Goal: Information Seeking & Learning: Compare options

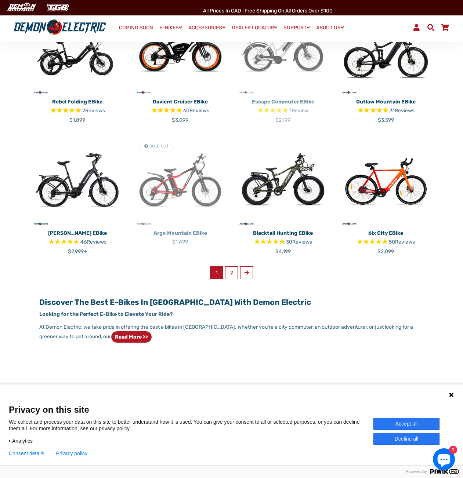
scroll to position [367, 0]
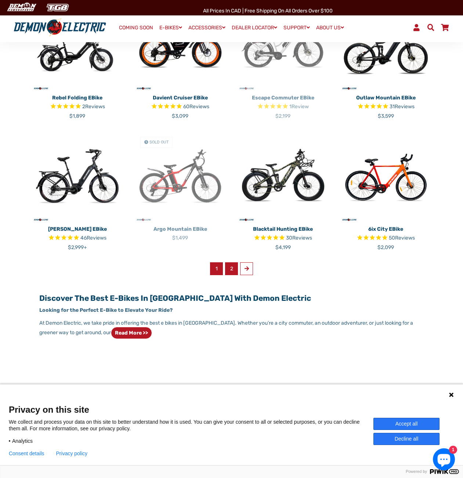
click at [231, 262] on link "2" at bounding box center [231, 268] width 13 height 13
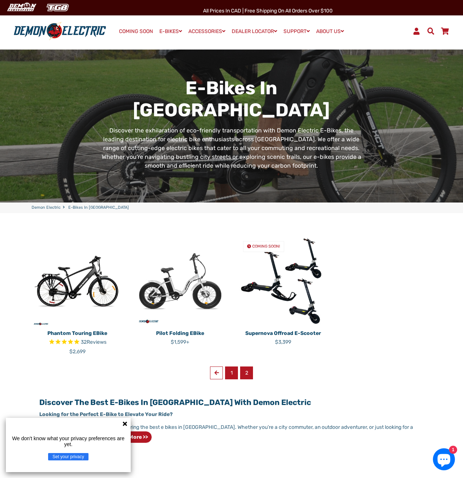
click at [231, 367] on link "1" at bounding box center [231, 373] width 13 height 13
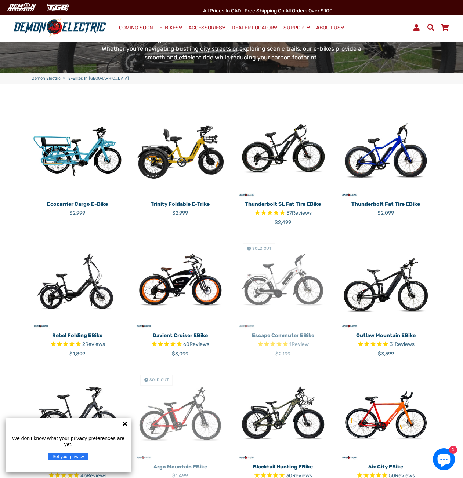
scroll to position [147, 0]
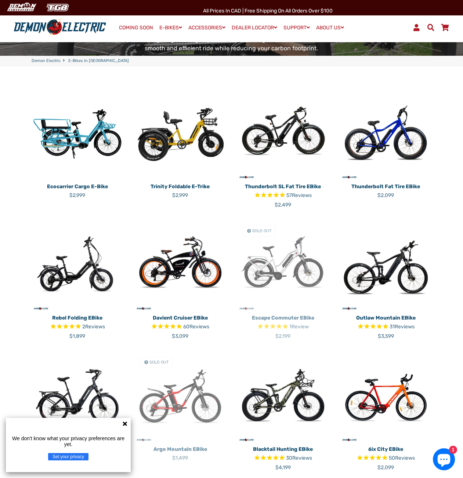
click at [125, 424] on icon at bounding box center [125, 424] width 4 height 4
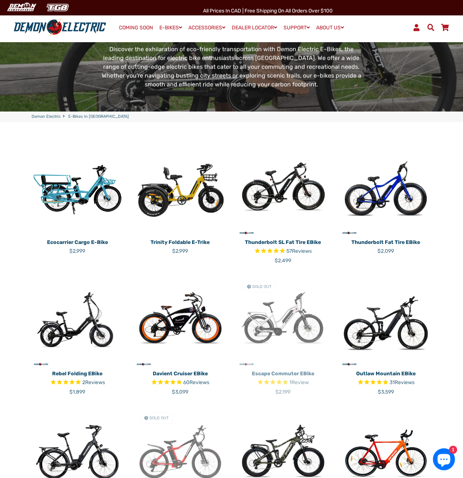
scroll to position [183, 0]
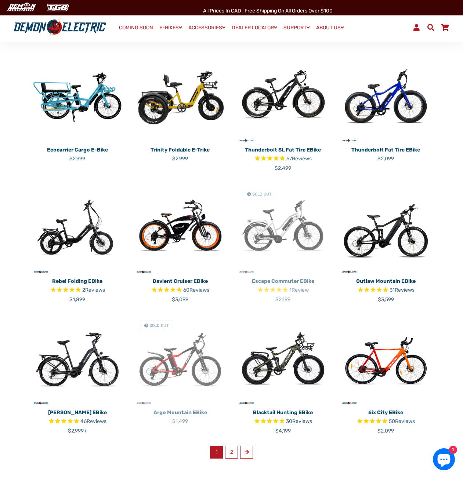
click at [234, 437] on div "Ecocarrier Cargo E-Bike Regular price $2,999 Trinity Foldable E-Trike" at bounding box center [226, 261] width 411 height 418
click at [234, 446] on link "2" at bounding box center [231, 452] width 13 height 13
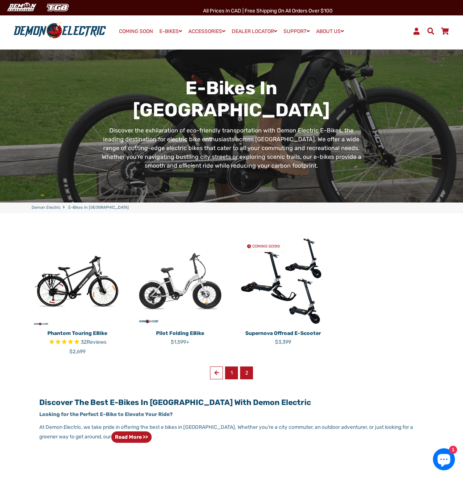
click at [230, 367] on link "1" at bounding box center [231, 373] width 13 height 13
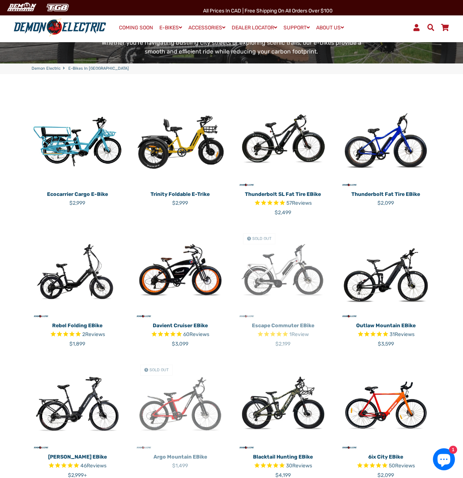
scroll to position [147, 0]
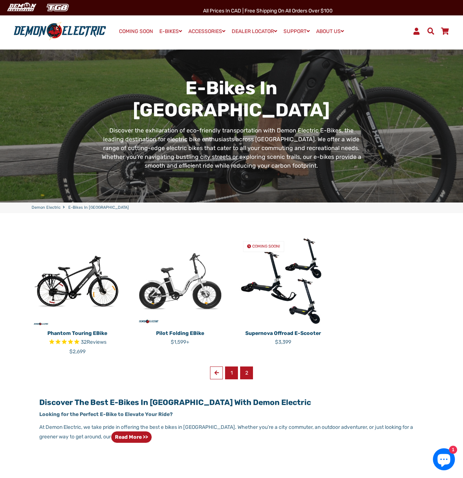
click at [230, 367] on link "1" at bounding box center [231, 373] width 13 height 13
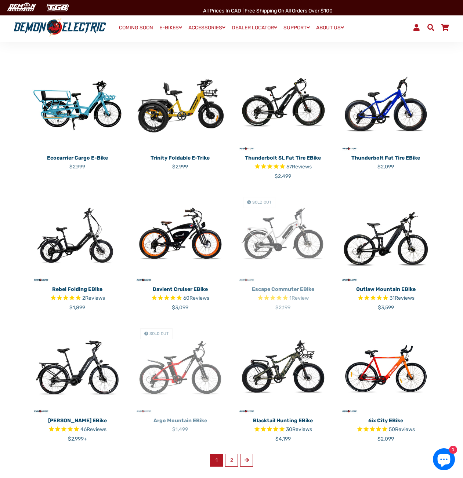
scroll to position [183, 0]
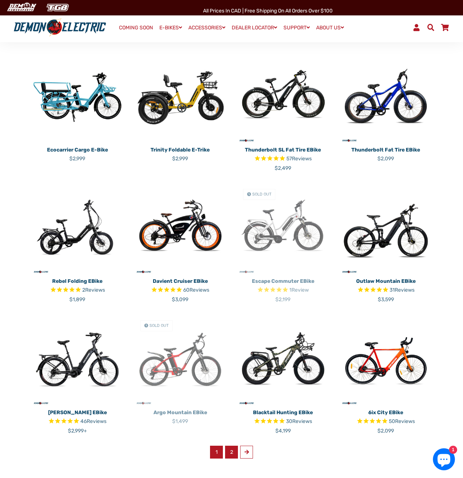
click at [230, 446] on link "2" at bounding box center [231, 452] width 13 height 13
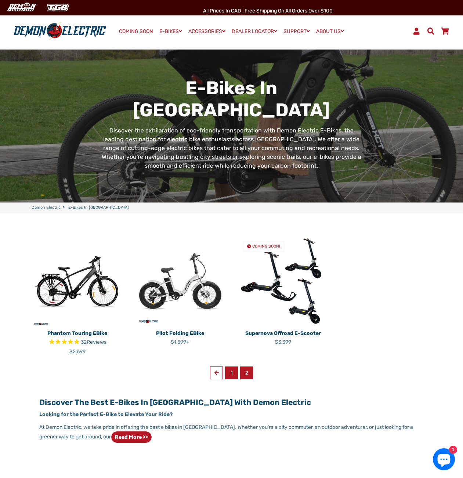
click at [234, 367] on link "1" at bounding box center [231, 373] width 13 height 13
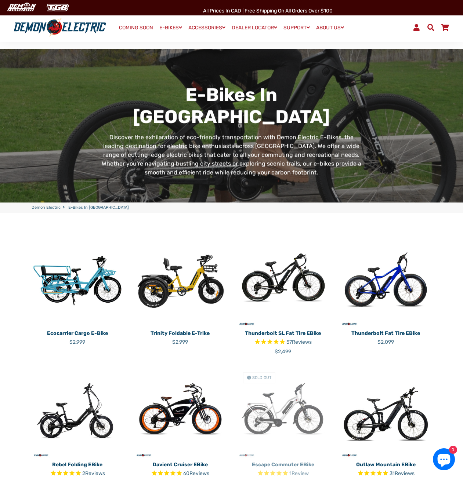
scroll to position [183, 0]
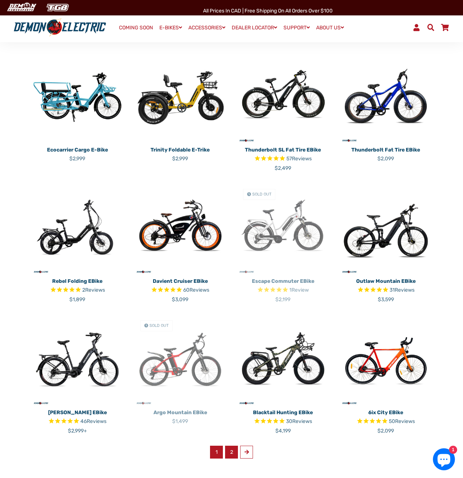
click at [229, 446] on link "2" at bounding box center [231, 452] width 13 height 13
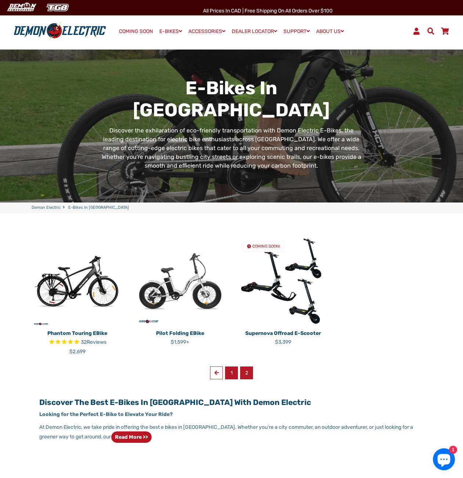
click at [231, 367] on link "1" at bounding box center [231, 373] width 13 height 13
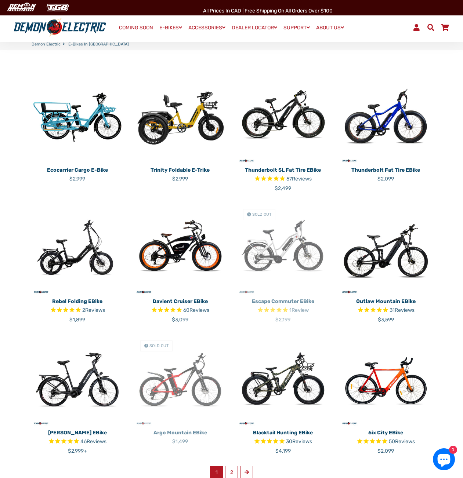
scroll to position [183, 0]
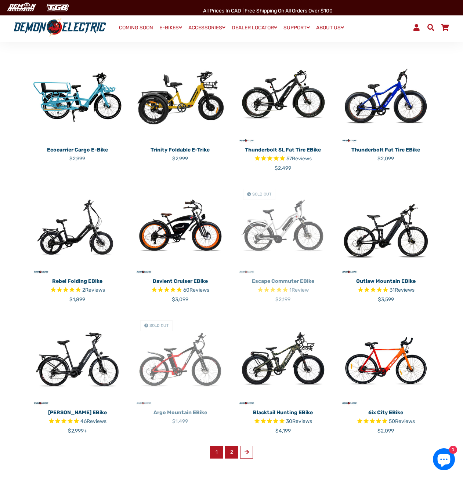
click at [230, 446] on link "2" at bounding box center [231, 452] width 13 height 13
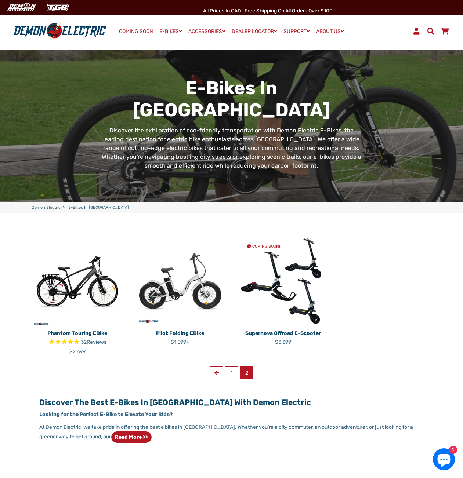
click at [182, 269] on img at bounding box center [180, 281] width 92 height 92
click at [231, 367] on link "1" at bounding box center [231, 373] width 13 height 13
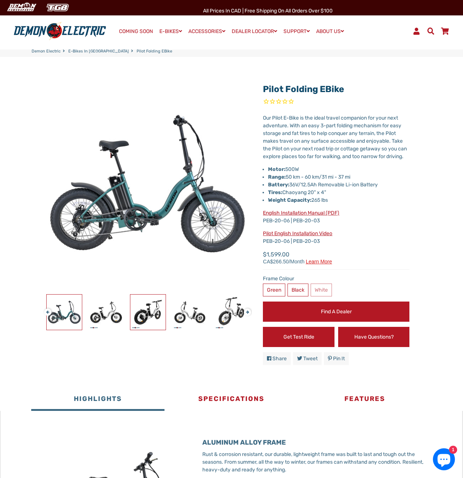
click at [149, 313] on img at bounding box center [147, 312] width 35 height 35
